Goal: Information Seeking & Learning: Learn about a topic

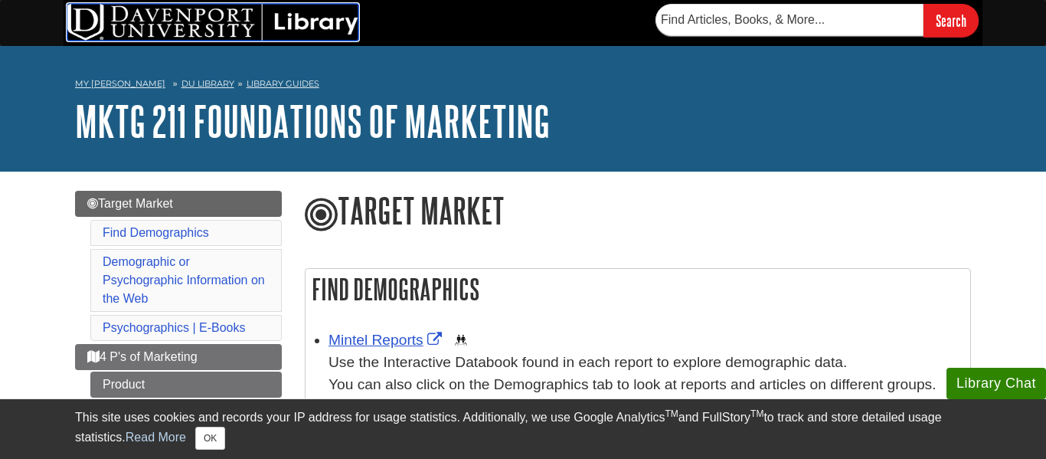
click at [80, 38] on img at bounding box center [212, 22] width 291 height 37
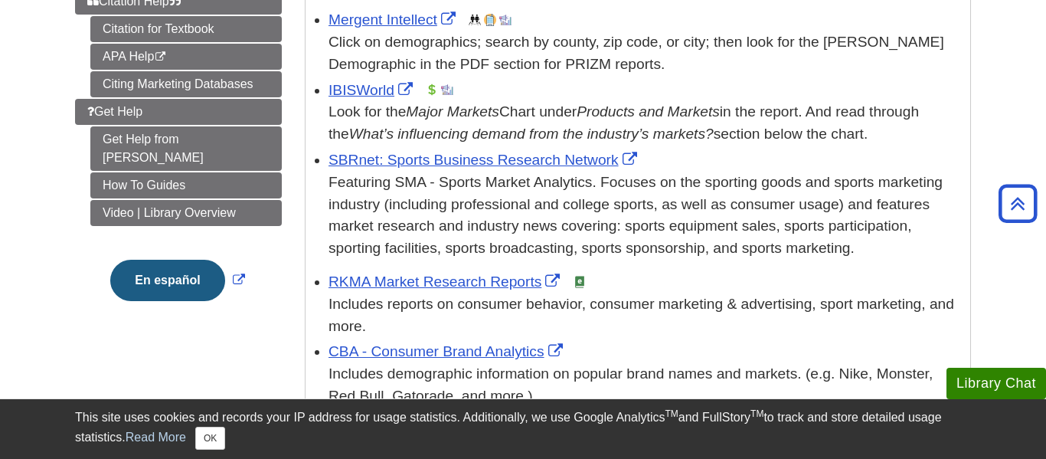
scroll to position [489, 0]
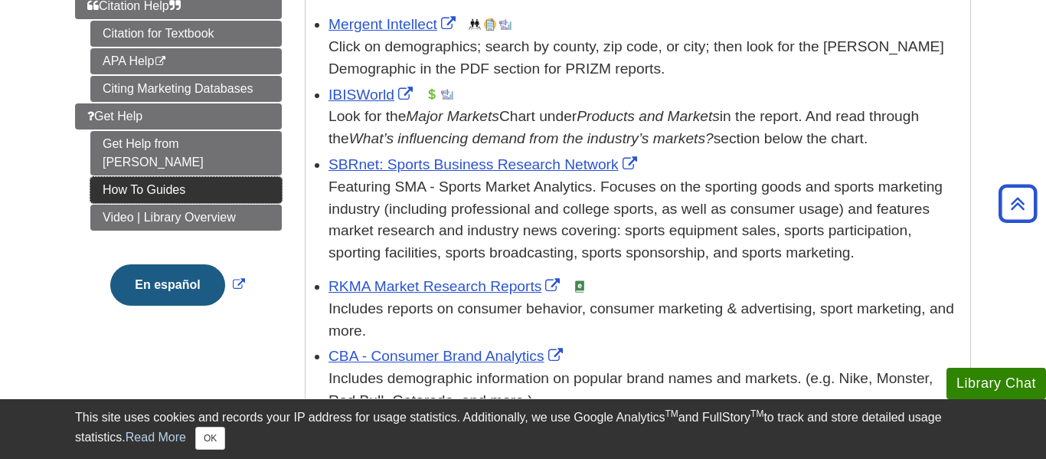
click at [212, 177] on link "How To Guides" at bounding box center [185, 190] width 191 height 26
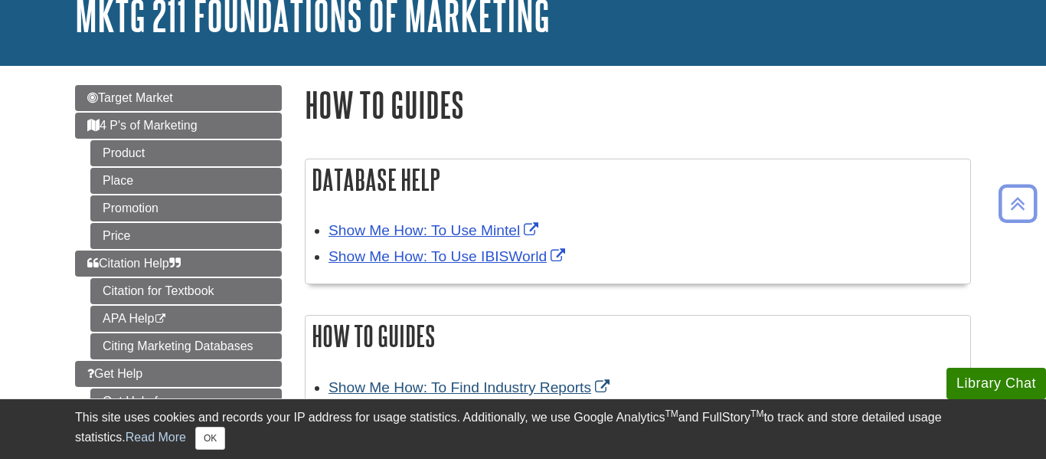
scroll to position [106, 0]
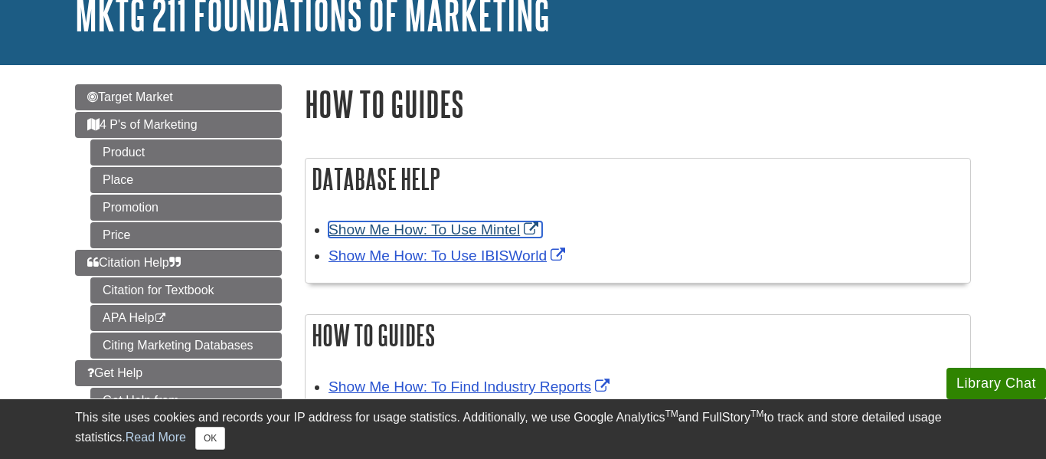
click at [394, 234] on link "Show Me How: To Use Mintel" at bounding box center [435, 229] width 214 height 16
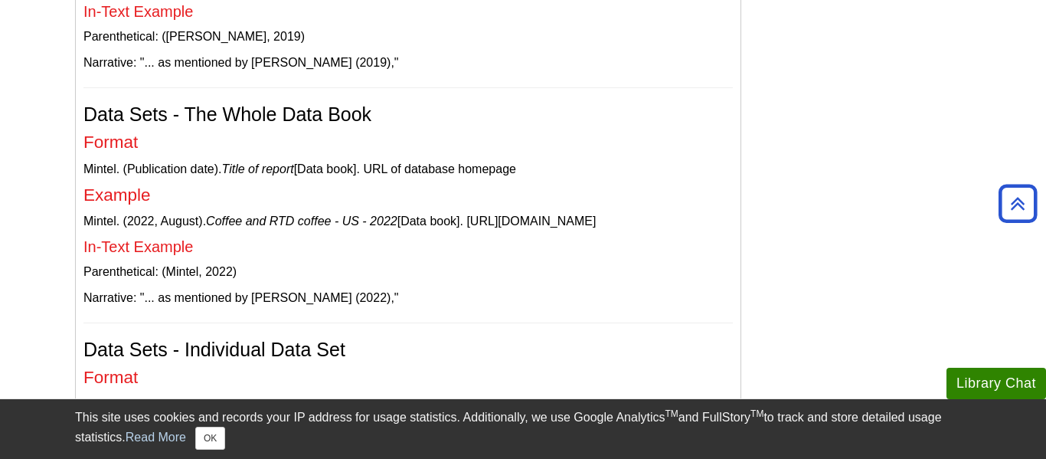
scroll to position [3522, 0]
